Goal: Navigation & Orientation: Go to known website

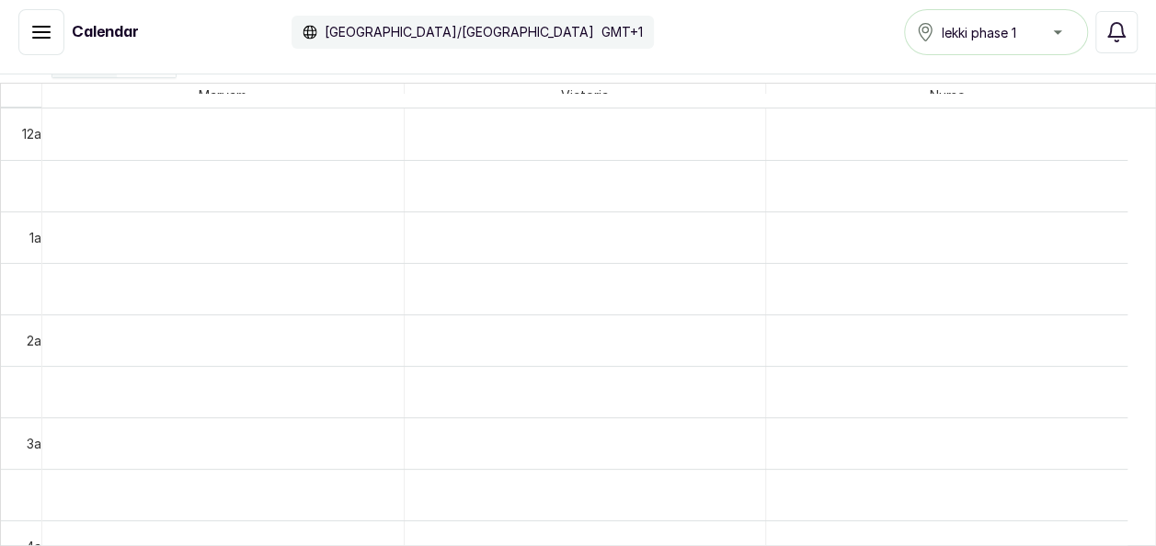
scroll to position [1098, 0]
